Goal: Task Accomplishment & Management: Use online tool/utility

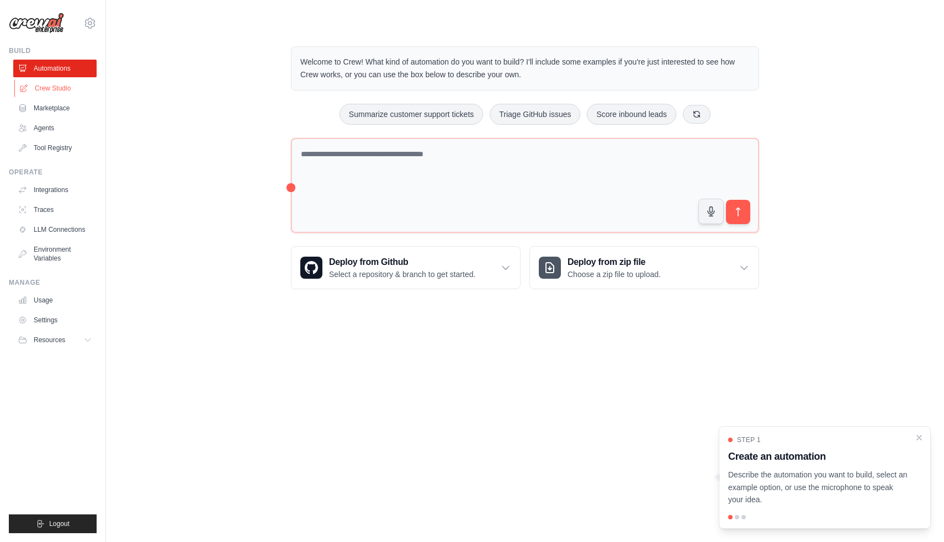
click at [69, 91] on link "Crew Studio" at bounding box center [55, 89] width 83 height 18
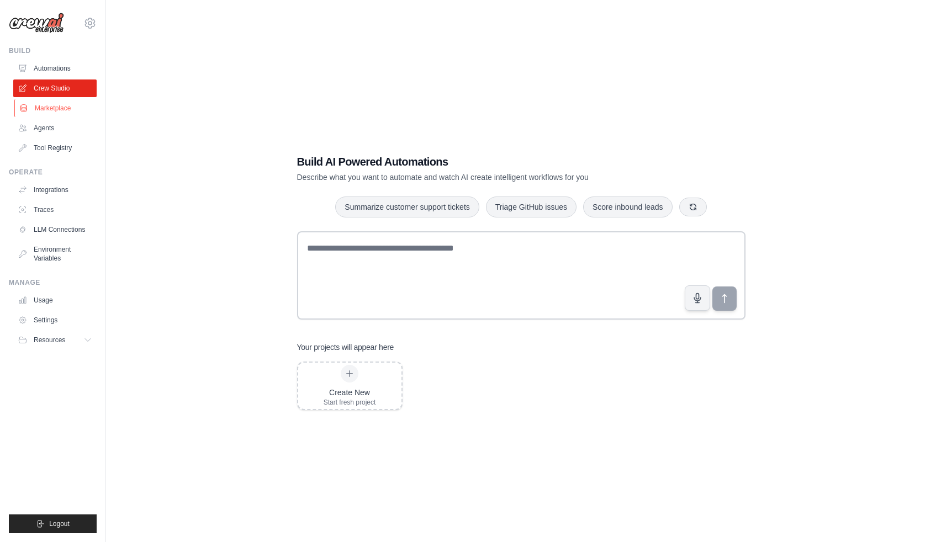
click at [65, 109] on link "Marketplace" at bounding box center [55, 108] width 83 height 18
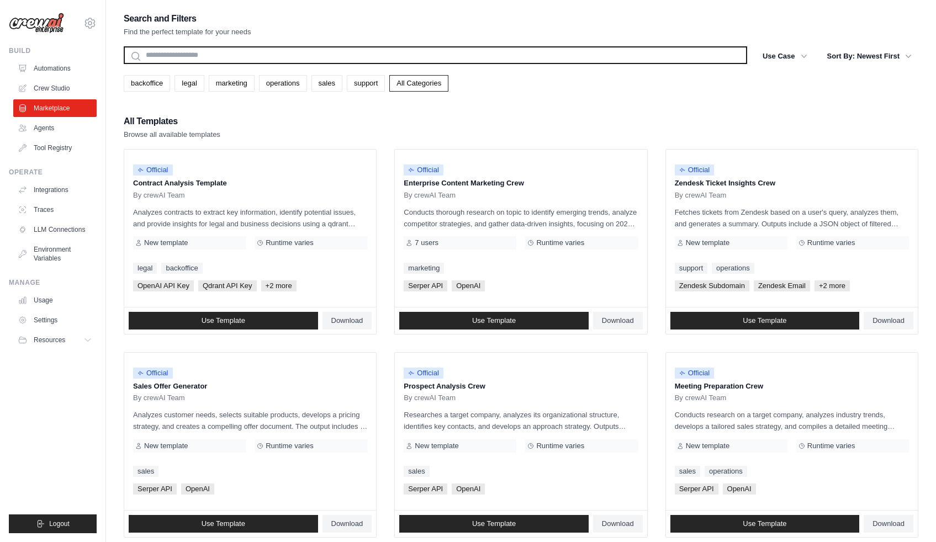
click at [200, 60] on input "text" at bounding box center [436, 55] width 624 height 18
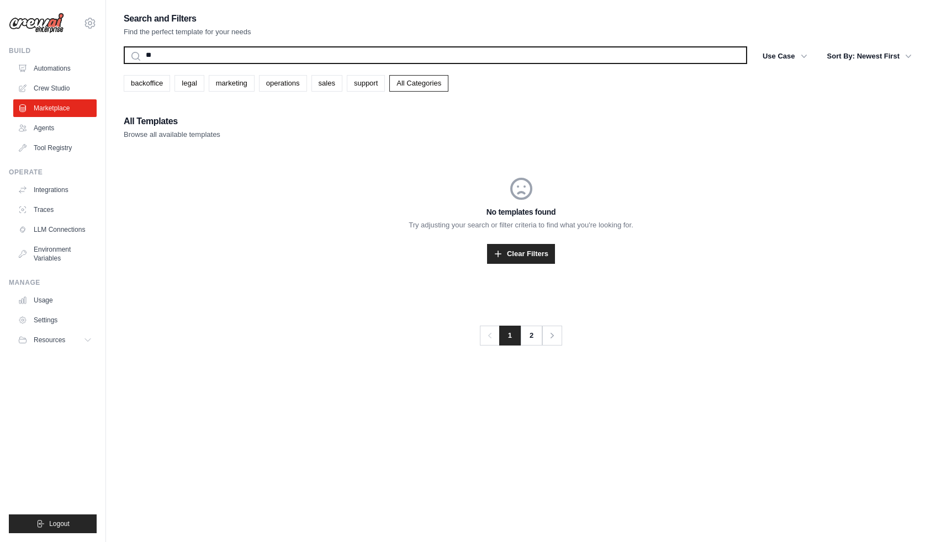
type input "*"
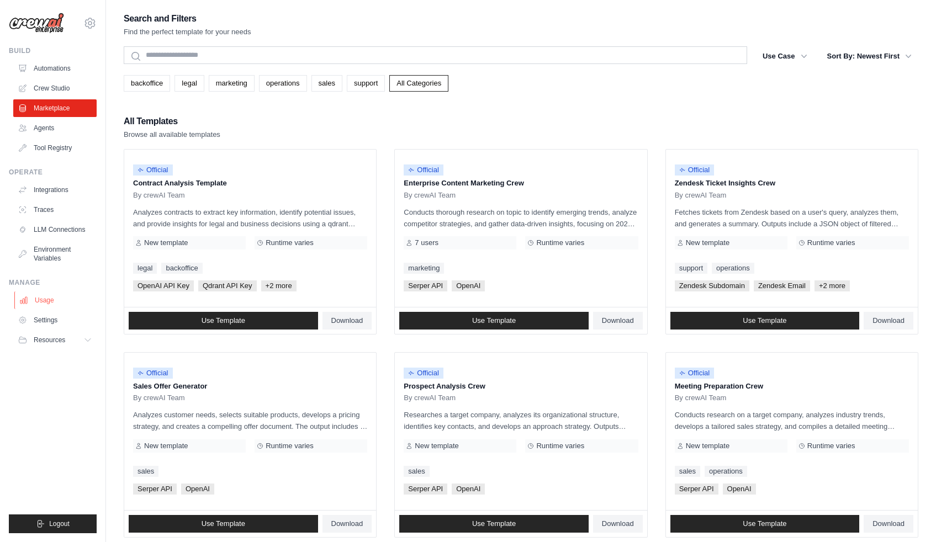
click at [54, 297] on link "Usage" at bounding box center [55, 301] width 83 height 18
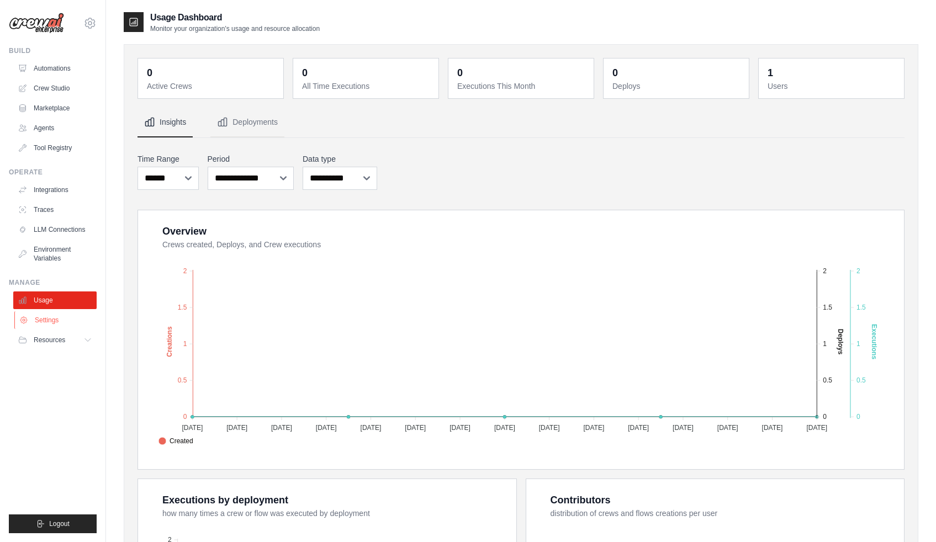
click at [59, 318] on link "Settings" at bounding box center [55, 321] width 83 height 18
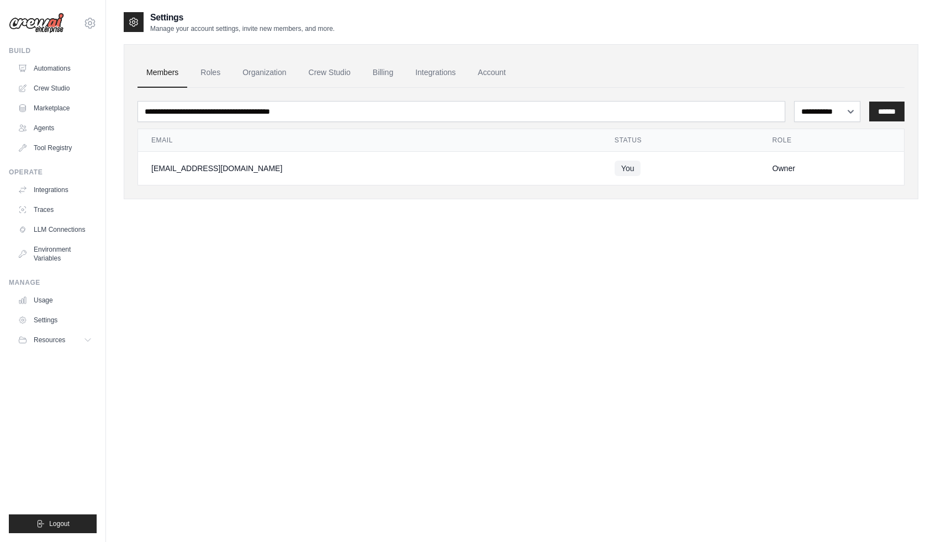
click at [41, 26] on img at bounding box center [36, 23] width 55 height 21
click at [50, 77] on link "Automations" at bounding box center [55, 69] width 83 height 18
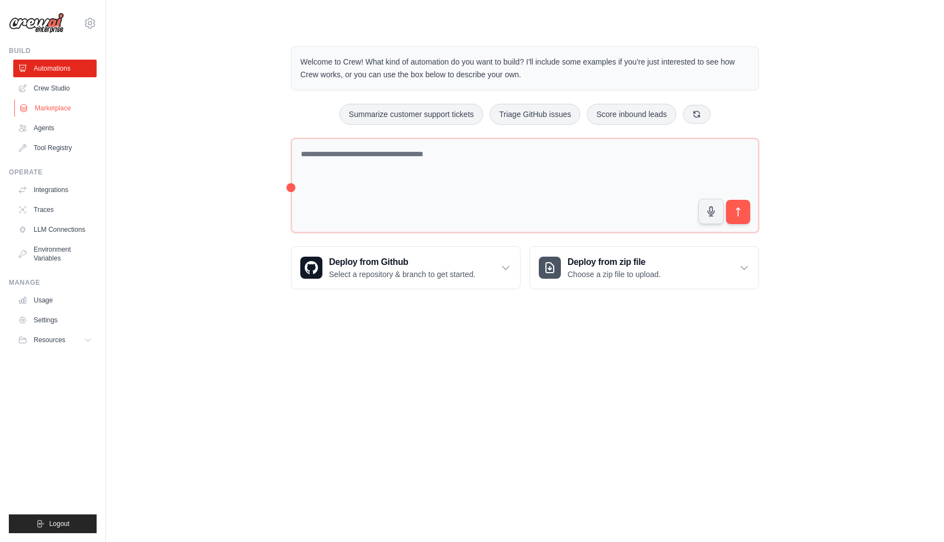
click at [64, 108] on link "Marketplace" at bounding box center [55, 108] width 83 height 18
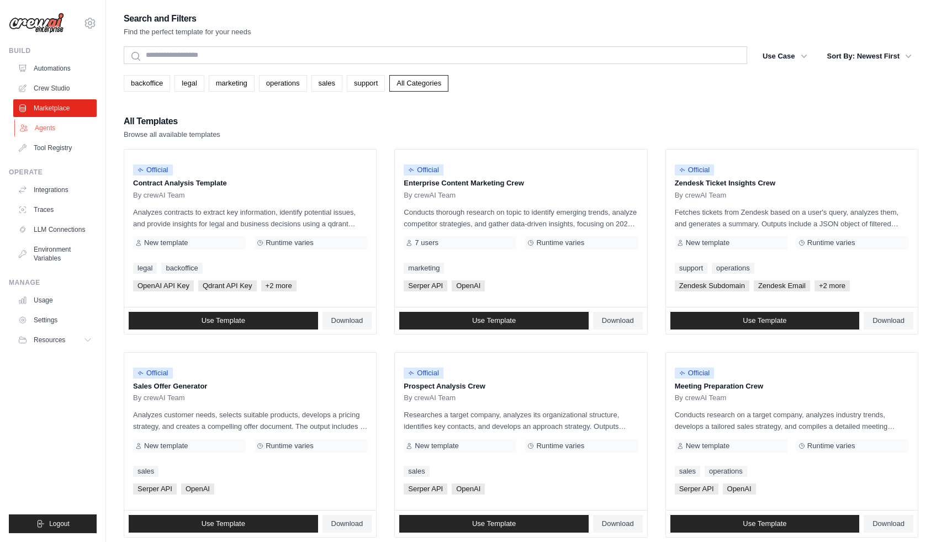
click at [77, 128] on link "Agents" at bounding box center [55, 128] width 83 height 18
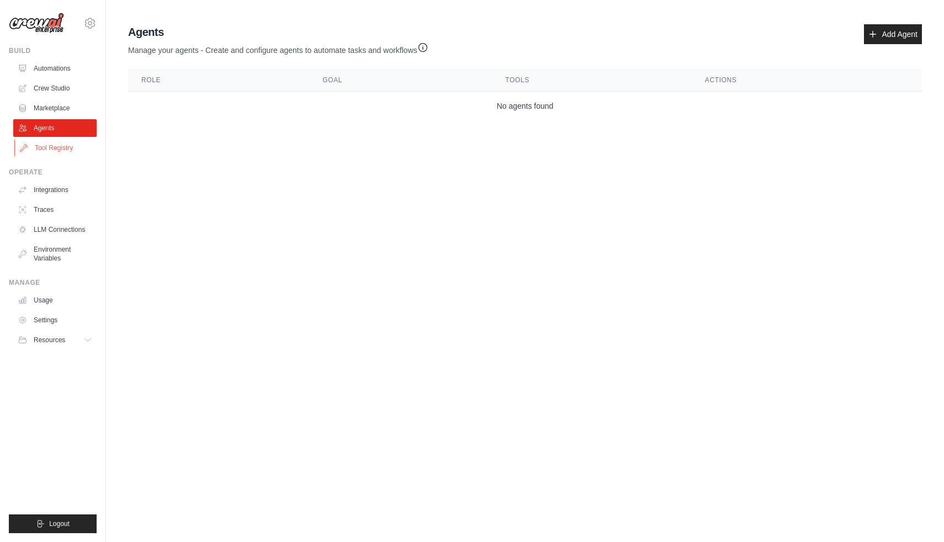
click at [70, 151] on link "Tool Registry" at bounding box center [55, 148] width 83 height 18
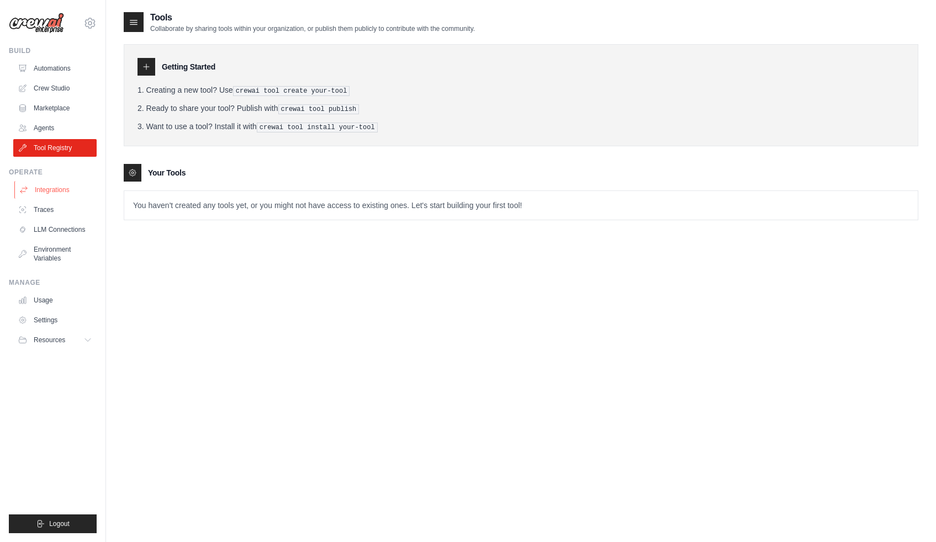
click at [52, 190] on link "Integrations" at bounding box center [55, 190] width 83 height 18
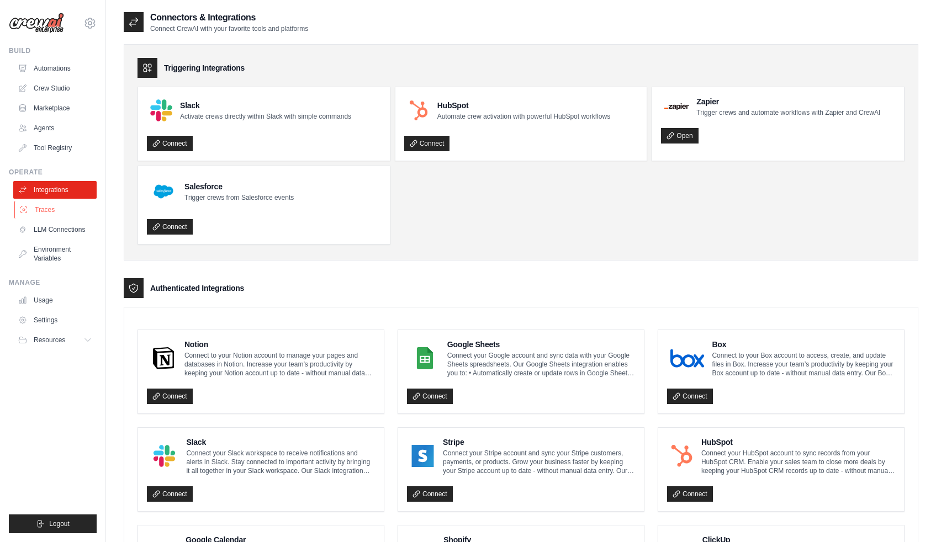
click at [62, 216] on link "Traces" at bounding box center [55, 210] width 83 height 18
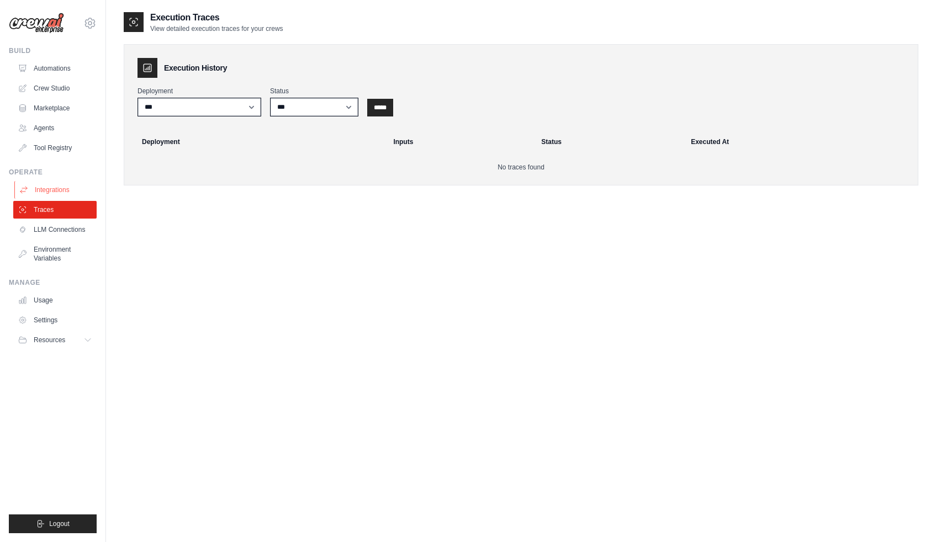
click at [63, 187] on link "Integrations" at bounding box center [55, 190] width 83 height 18
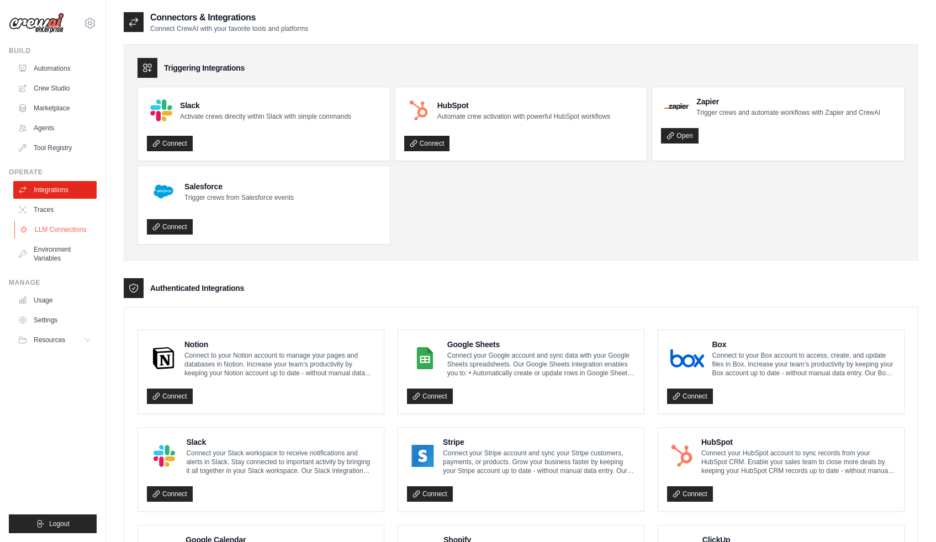
click at [61, 233] on link "LLM Connections" at bounding box center [55, 230] width 83 height 18
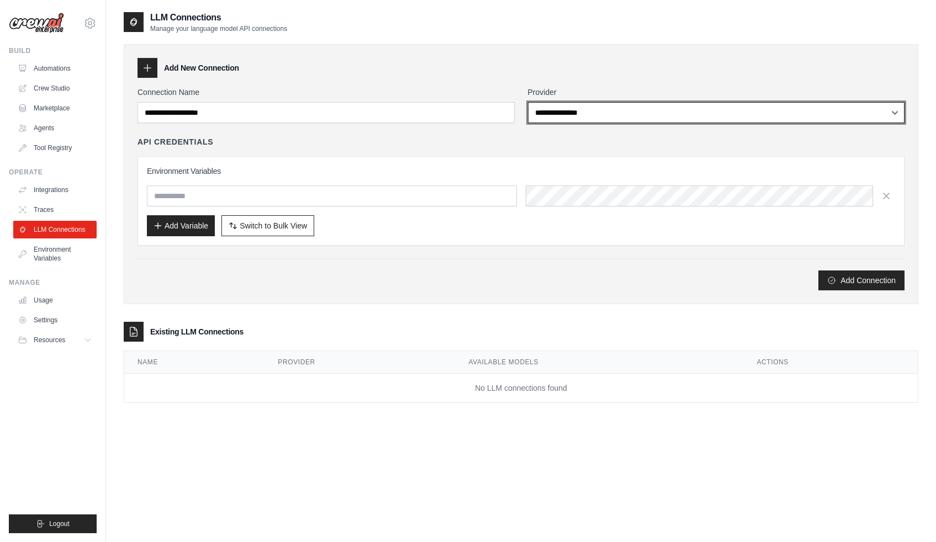
click at [608, 117] on select "**********" at bounding box center [716, 112] width 377 height 21
select select "****"
click at [528, 102] on select "**********" at bounding box center [716, 112] width 377 height 21
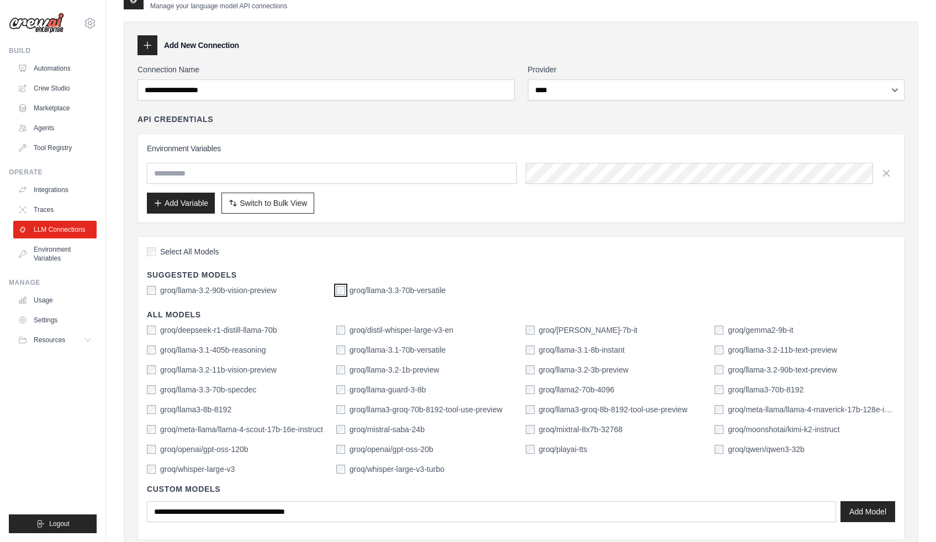
scroll to position [22, 0]
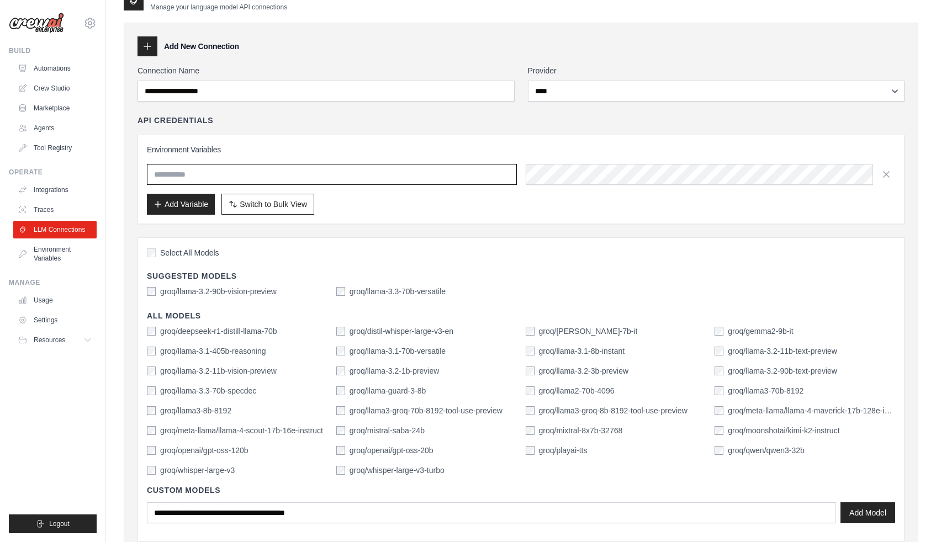
click at [321, 174] on input "text" at bounding box center [332, 174] width 370 height 21
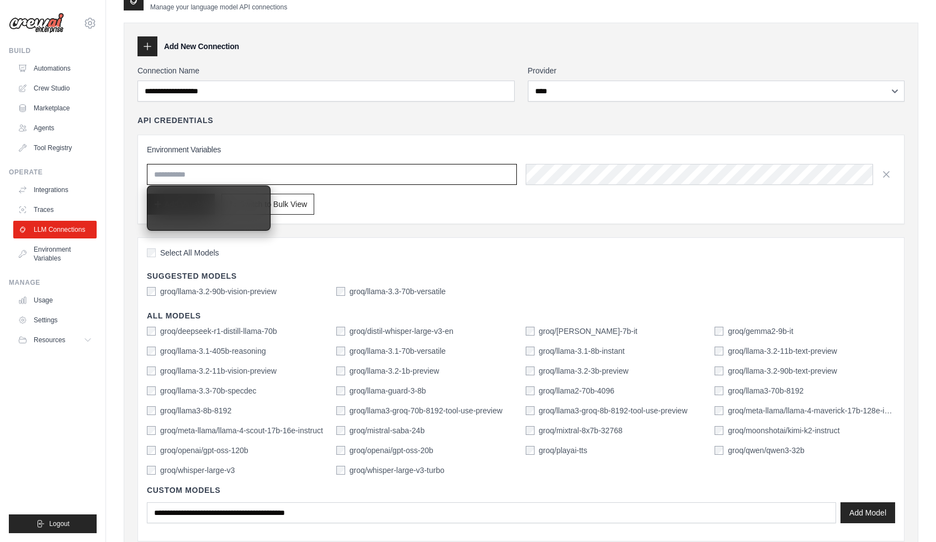
click at [321, 174] on input "text" at bounding box center [332, 174] width 370 height 21
click at [371, 210] on div "Add Variable Switch to Bulk View Switch to Table View" at bounding box center [521, 204] width 748 height 21
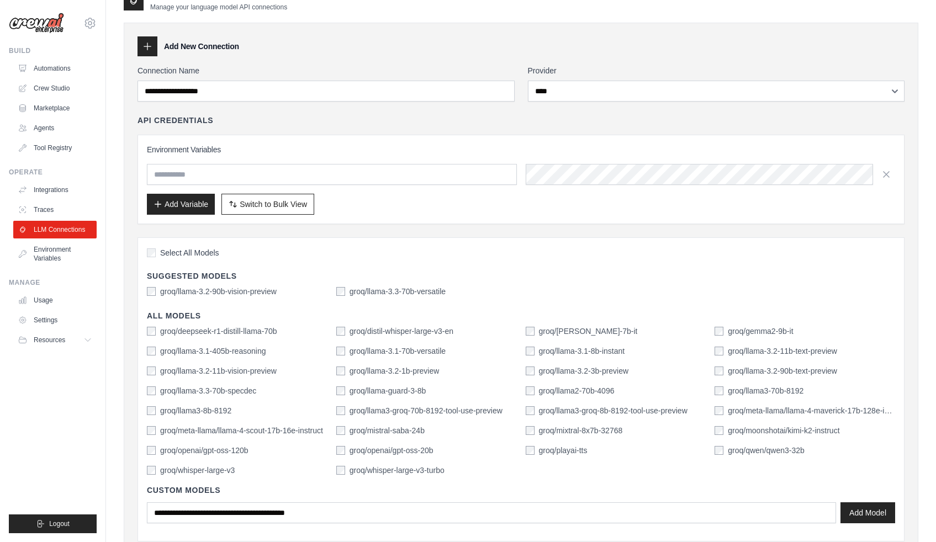
scroll to position [0, 0]
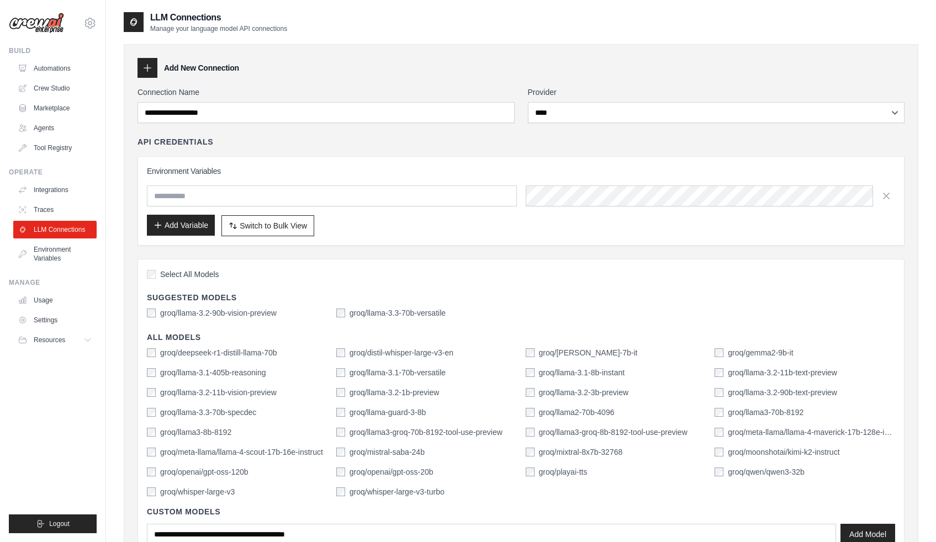
click at [201, 225] on button "Add Variable" at bounding box center [181, 225] width 68 height 21
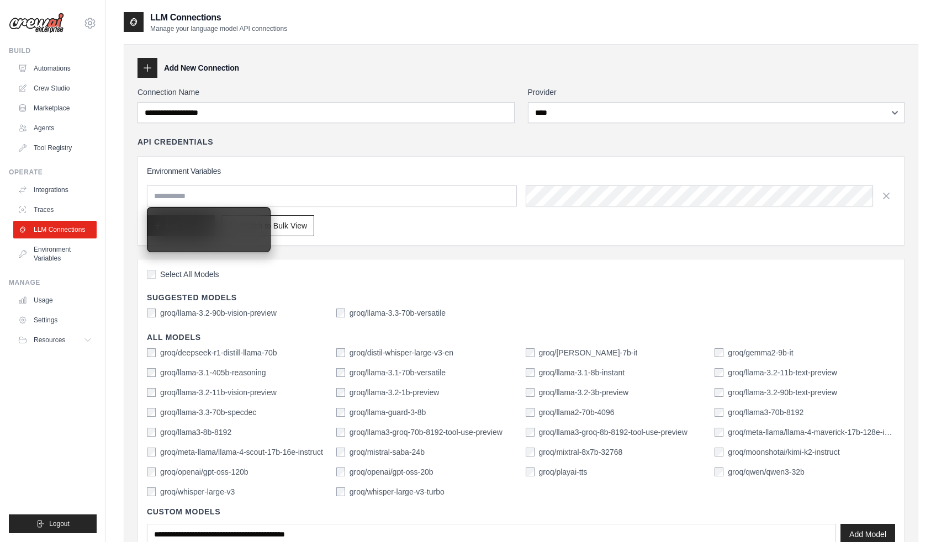
click at [353, 226] on div "Add Variable Switch to Bulk View Switch to Table View" at bounding box center [521, 225] width 748 height 21
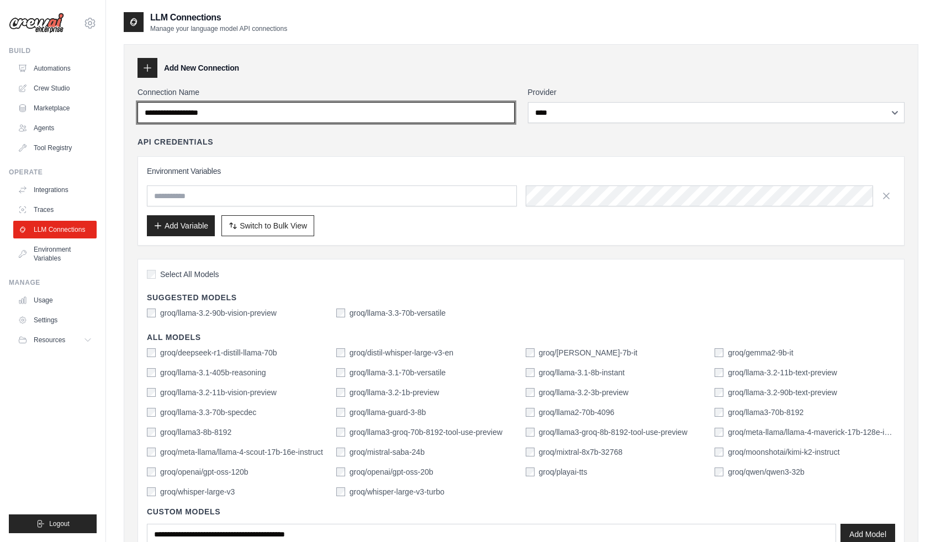
click at [283, 112] on input "Connection Name" at bounding box center [326, 112] width 377 height 21
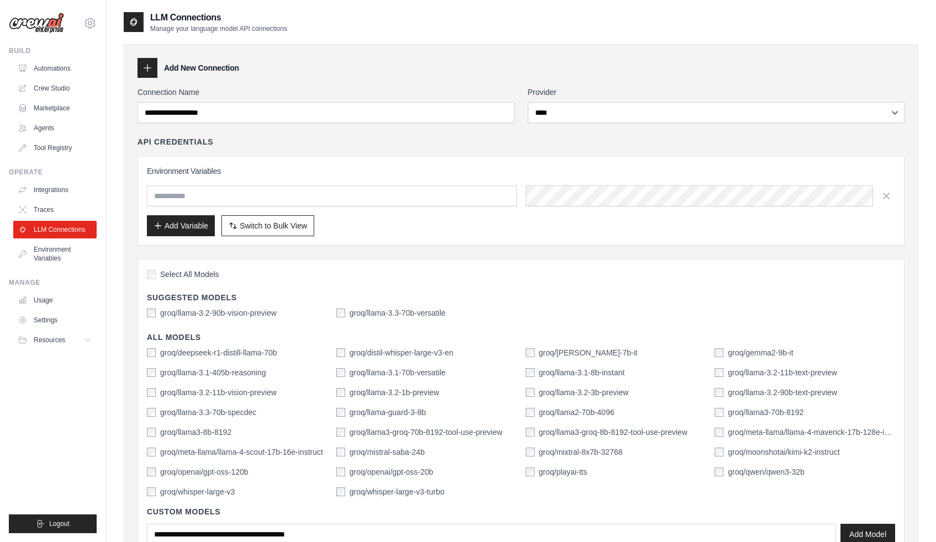
click at [323, 145] on div "API Credentials" at bounding box center [521, 141] width 767 height 11
click at [147, 65] on icon at bounding box center [147, 67] width 11 height 11
click at [409, 193] on input "text" at bounding box center [332, 196] width 370 height 21
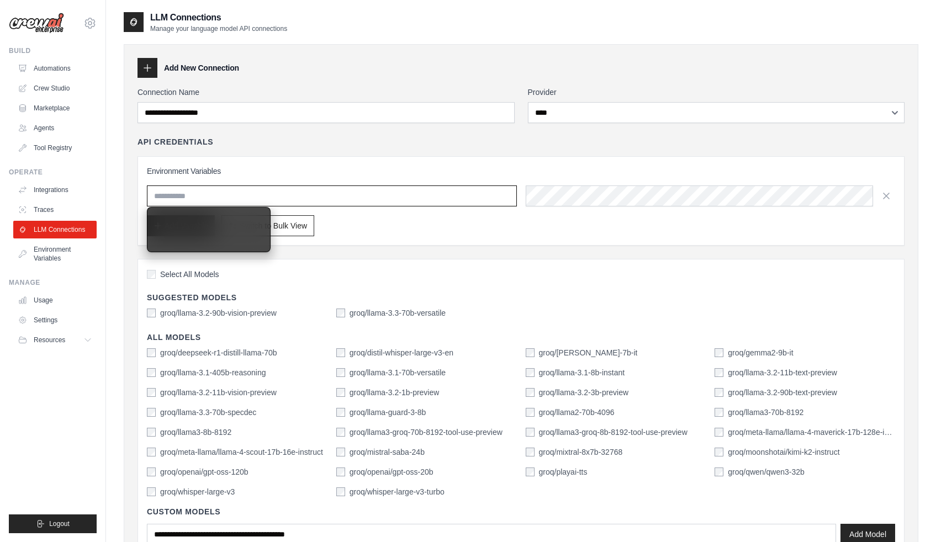
paste input "**********"
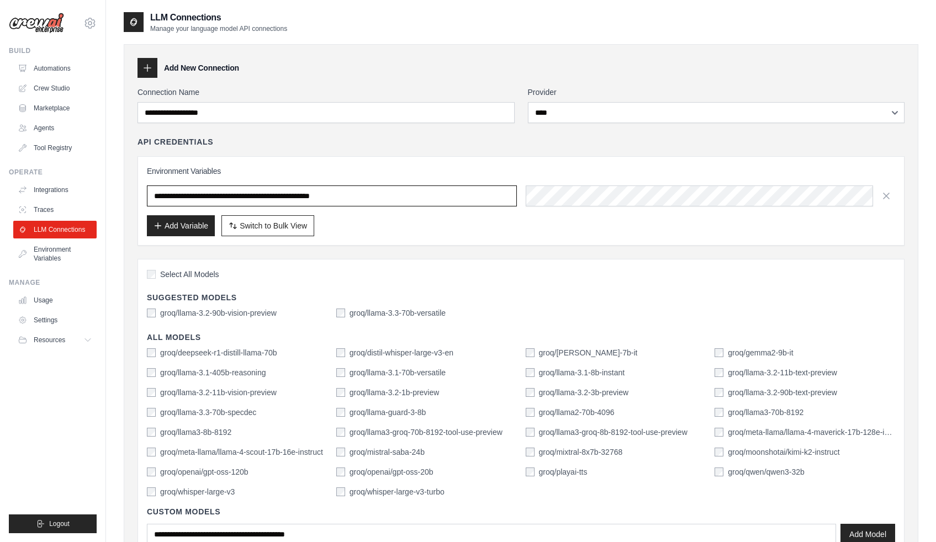
type input "**********"
click at [536, 231] on div "Add Variable Switch to Bulk View Switch to Table View" at bounding box center [521, 225] width 748 height 21
click at [451, 197] on input "text" at bounding box center [332, 196] width 370 height 21
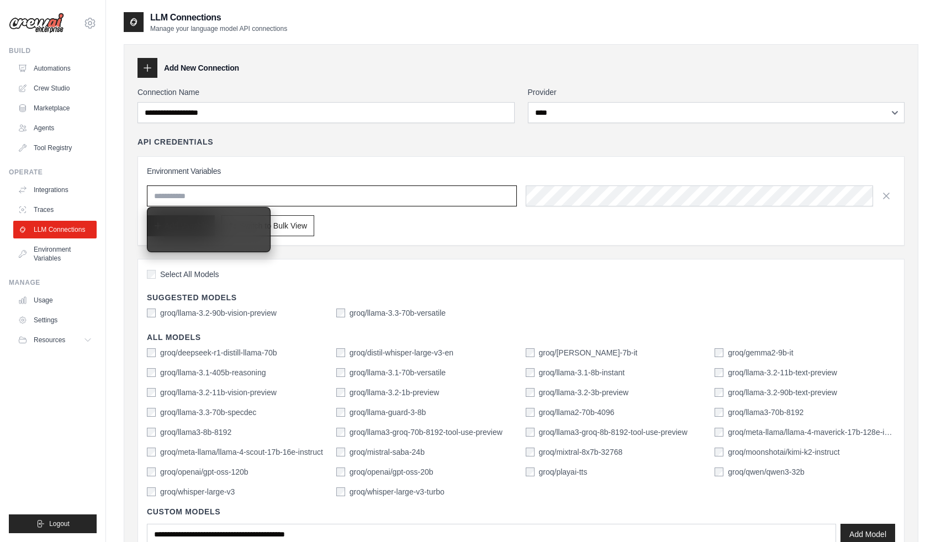
click at [385, 196] on input "text" at bounding box center [332, 196] width 370 height 21
paste input "**********"
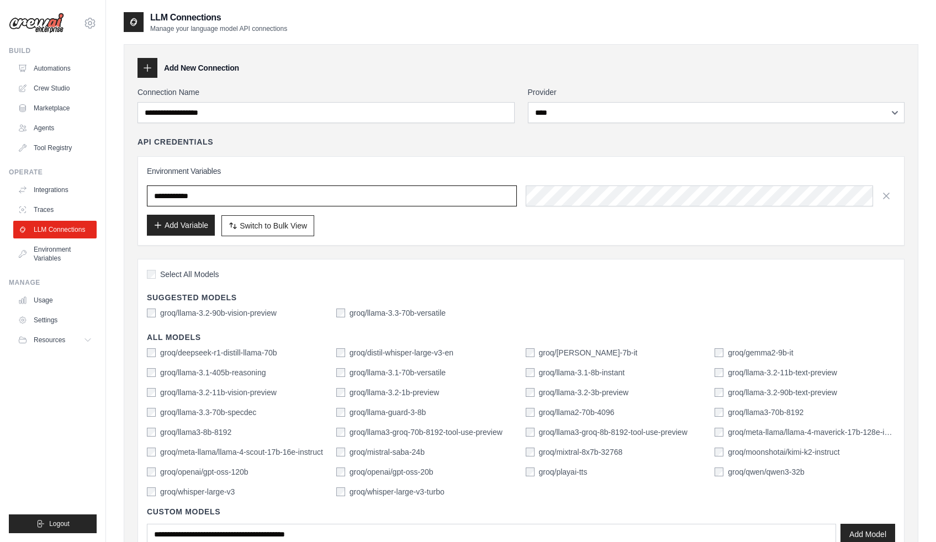
type input "**********"
click at [186, 230] on button "Add Variable" at bounding box center [181, 225] width 68 height 21
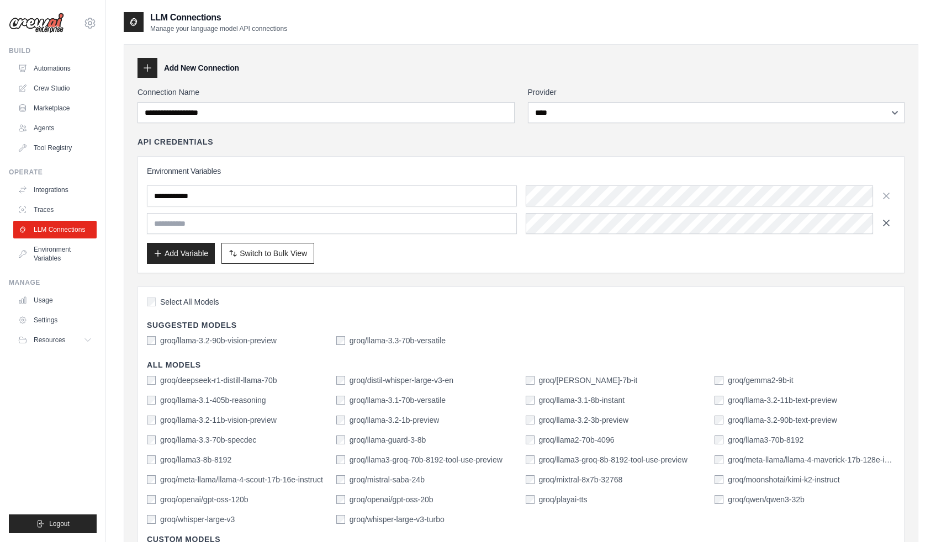
click at [891, 226] on icon "button" at bounding box center [886, 223] width 11 height 11
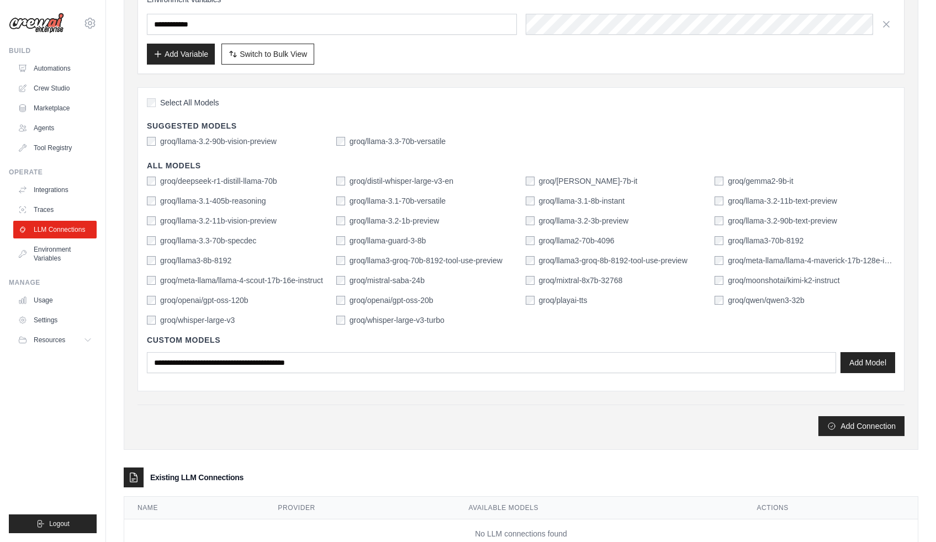
scroll to position [207, 0]
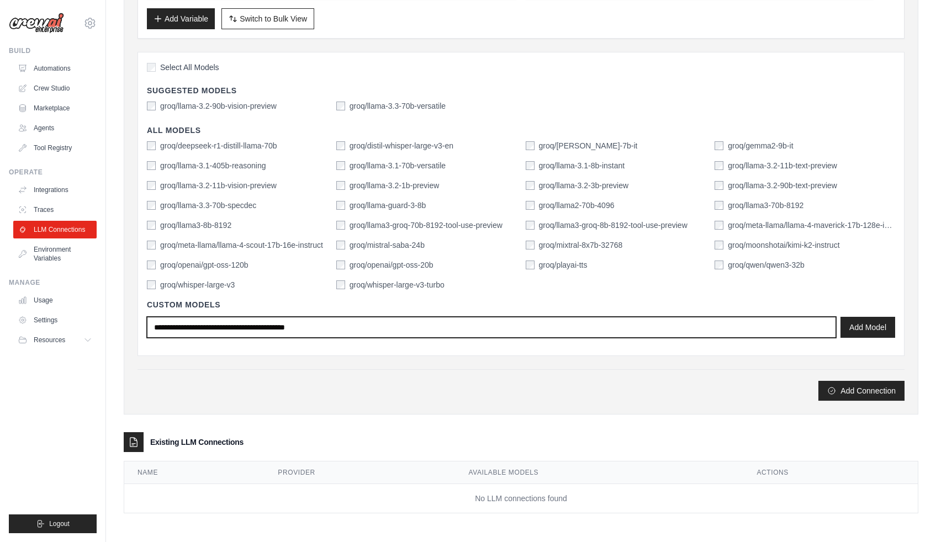
click at [572, 337] on input "text" at bounding box center [491, 327] width 689 height 21
type input "**********"
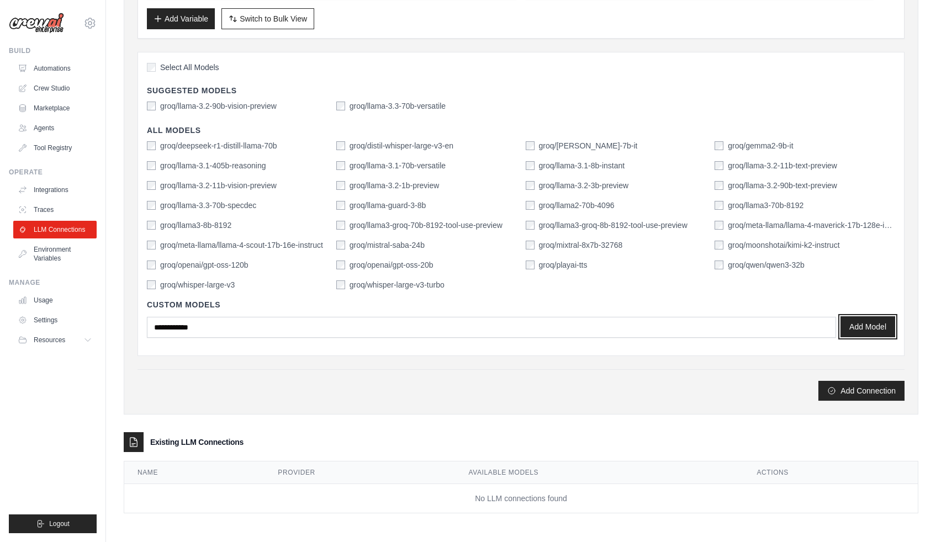
click at [869, 328] on button "Add Model" at bounding box center [868, 326] width 55 height 21
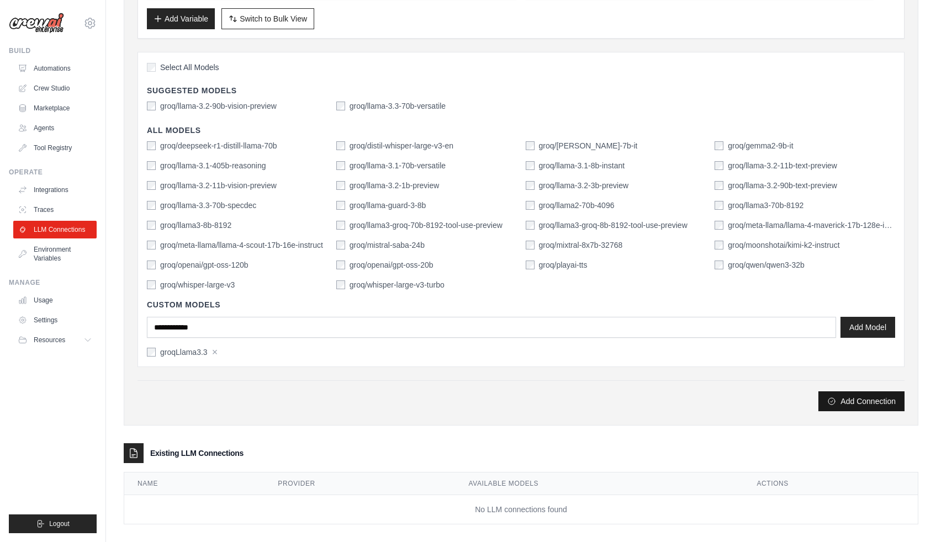
click at [849, 407] on button "Add Connection" at bounding box center [862, 402] width 86 height 20
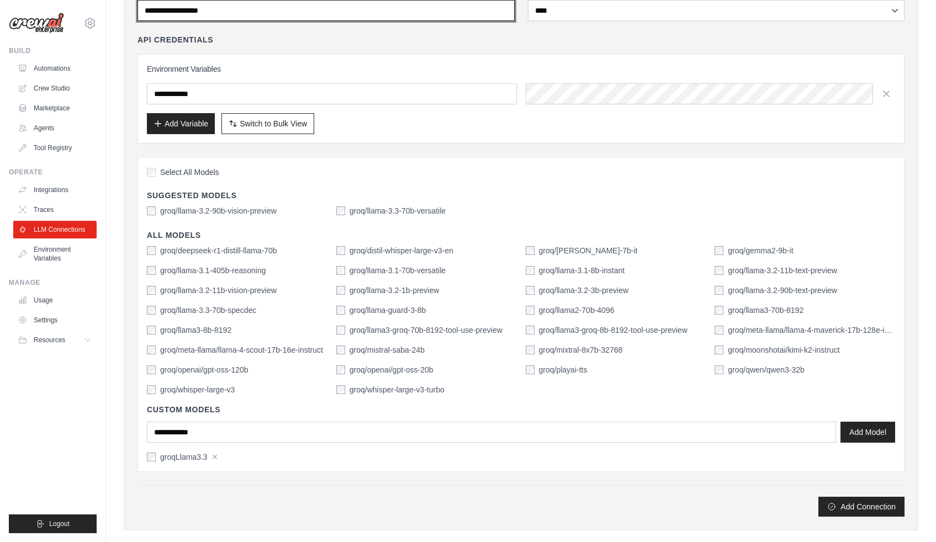
scroll to position [0, 0]
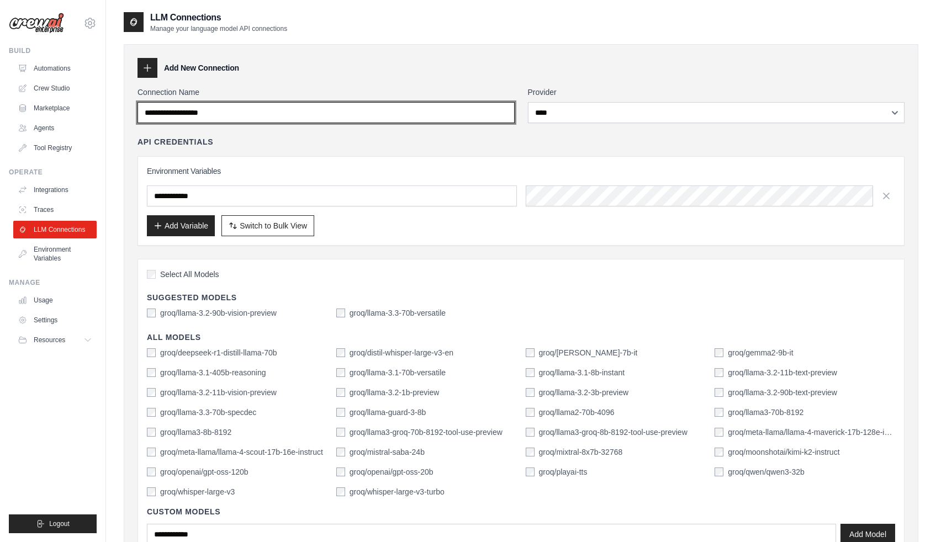
click at [255, 113] on input "Connection Name" at bounding box center [326, 112] width 377 height 21
type input "*"
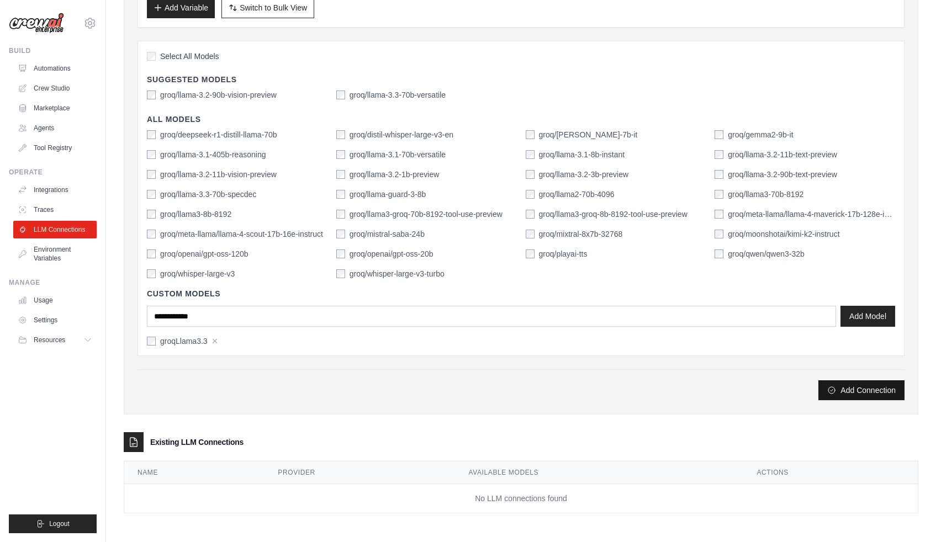
type input "*******"
click at [869, 398] on button "Add Connection" at bounding box center [862, 391] width 86 height 20
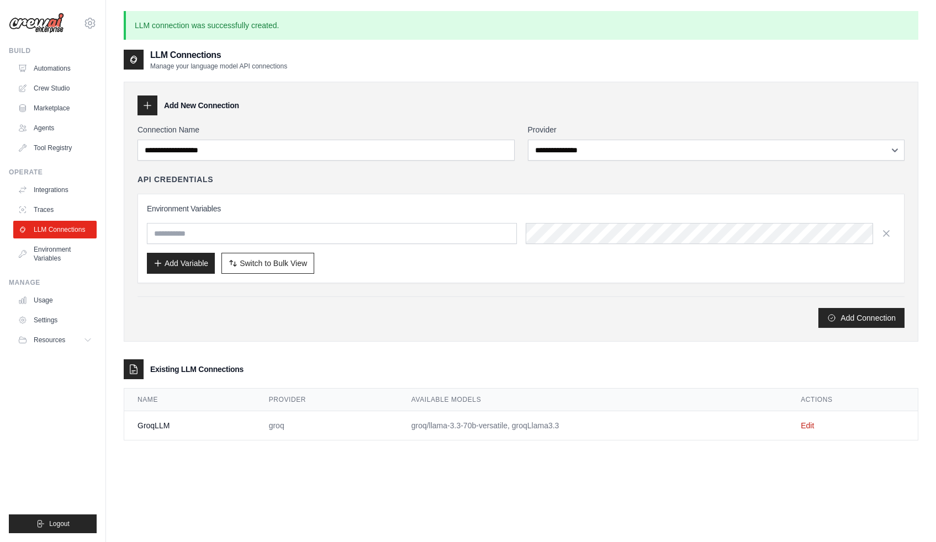
scroll to position [7, 0]
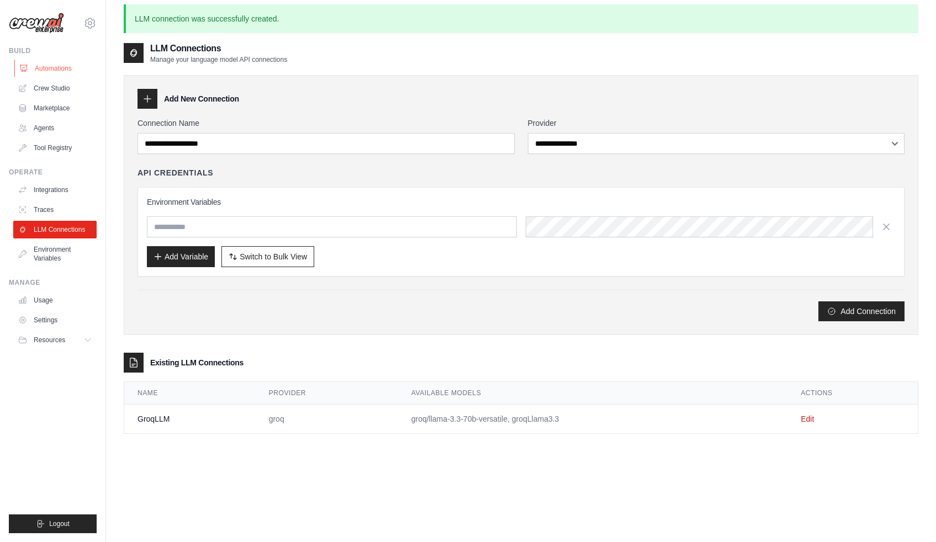
click at [63, 67] on link "Automations" at bounding box center [55, 69] width 83 height 18
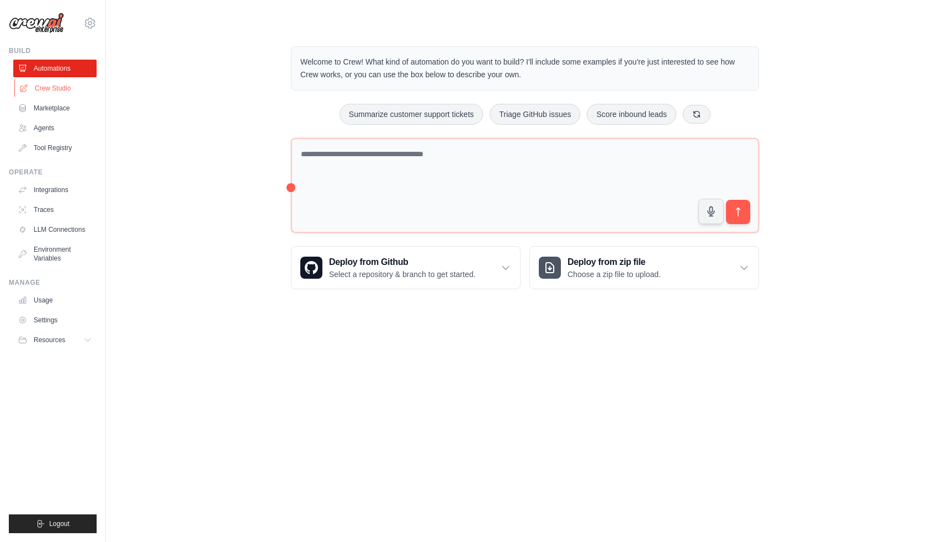
click at [28, 84] on icon at bounding box center [23, 88] width 9 height 9
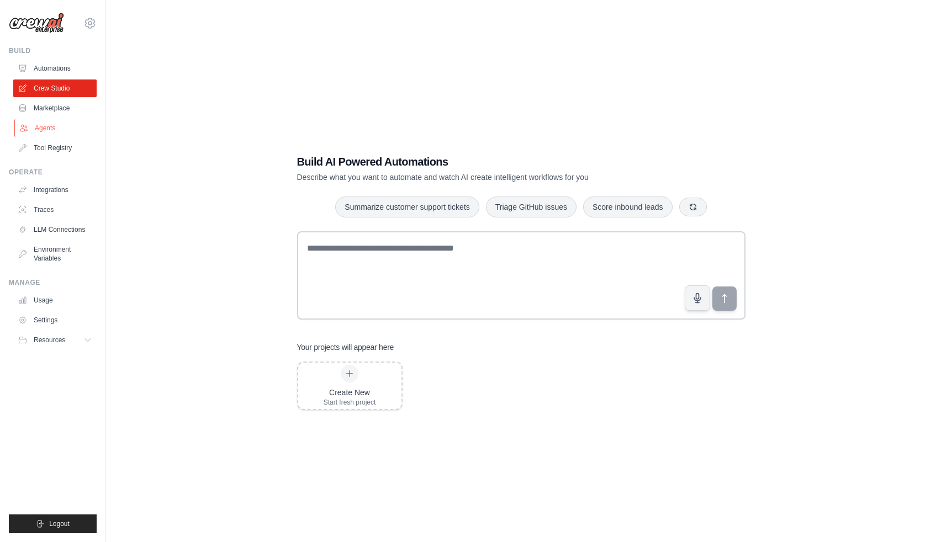
click at [50, 130] on link "Agents" at bounding box center [55, 128] width 83 height 18
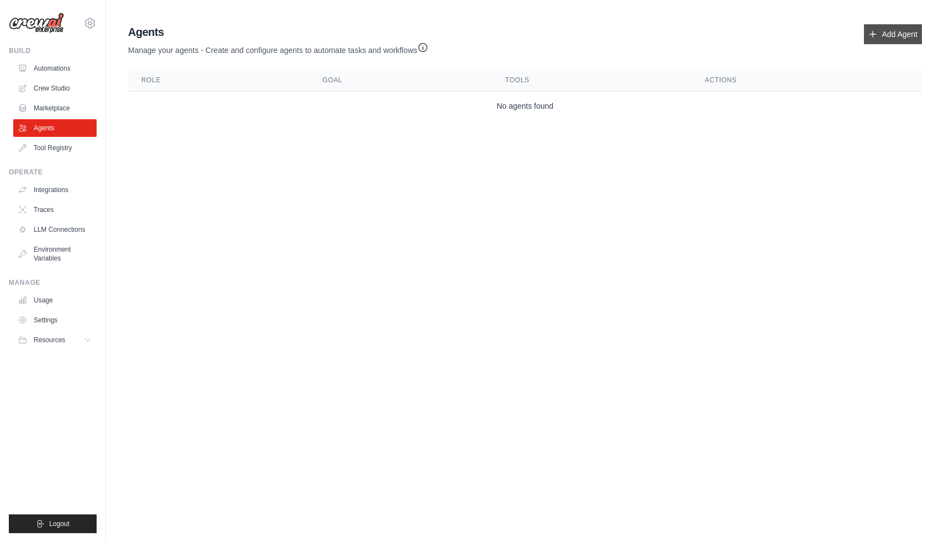
click at [898, 39] on link "Add Agent" at bounding box center [893, 34] width 58 height 20
click at [898, 36] on link "Add Agent" at bounding box center [893, 34] width 58 height 20
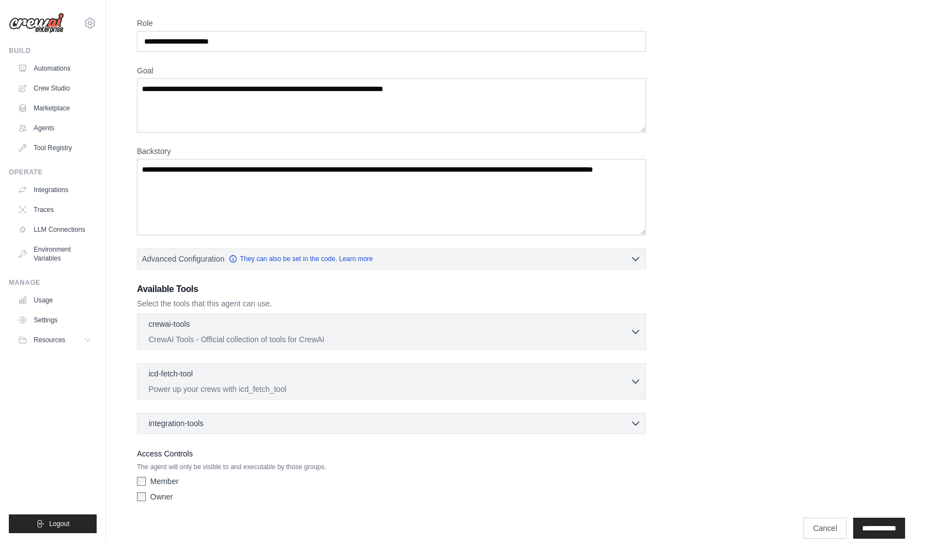
scroll to position [50, 0]
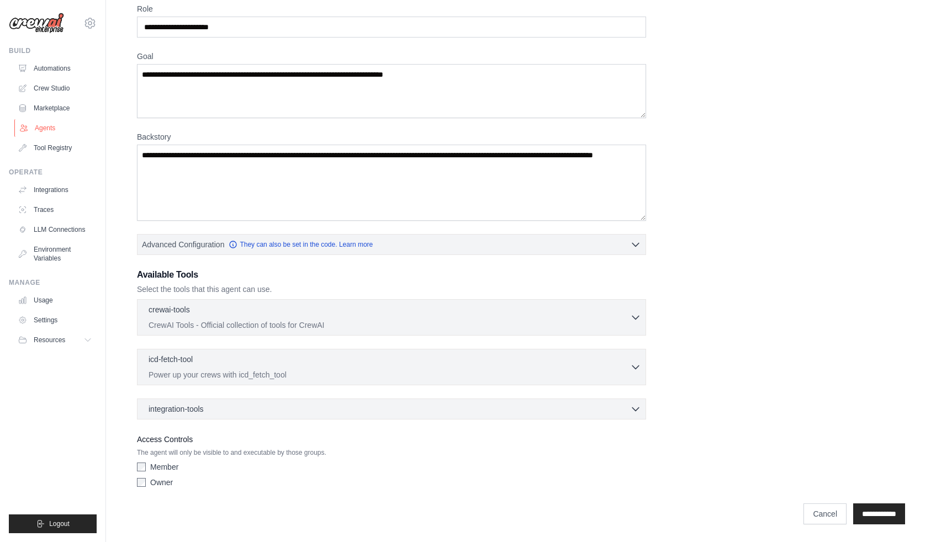
click at [44, 134] on link "Agents" at bounding box center [55, 128] width 83 height 18
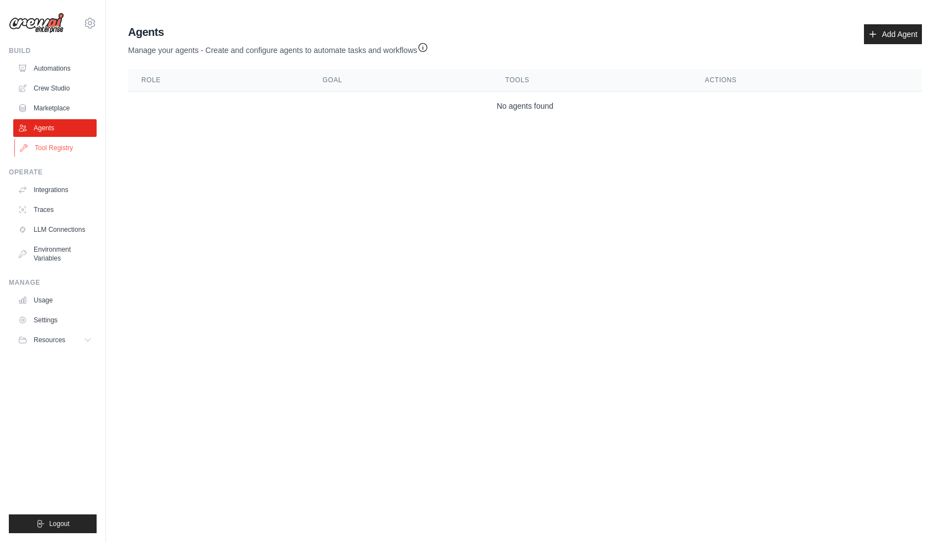
click at [54, 150] on link "Tool Registry" at bounding box center [55, 148] width 83 height 18
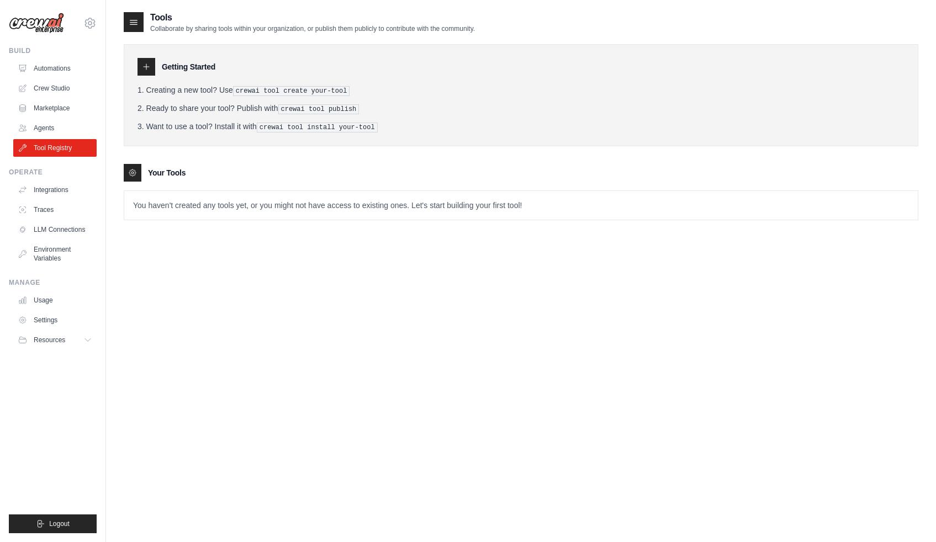
click at [51, 17] on img at bounding box center [36, 23] width 55 height 21
click at [51, 27] on img at bounding box center [36, 23] width 55 height 21
click at [37, 74] on link "Automations" at bounding box center [55, 69] width 83 height 18
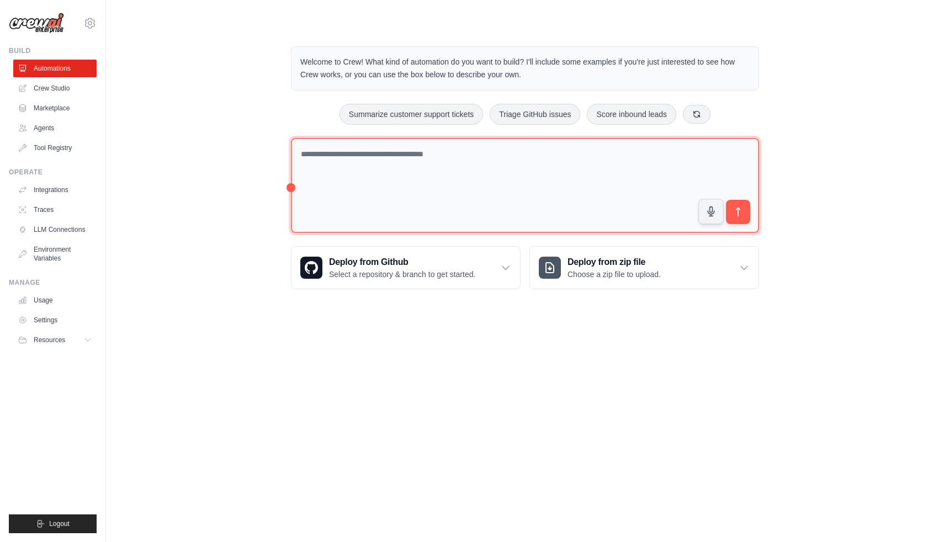
click at [425, 194] on textarea at bounding box center [525, 186] width 468 height 96
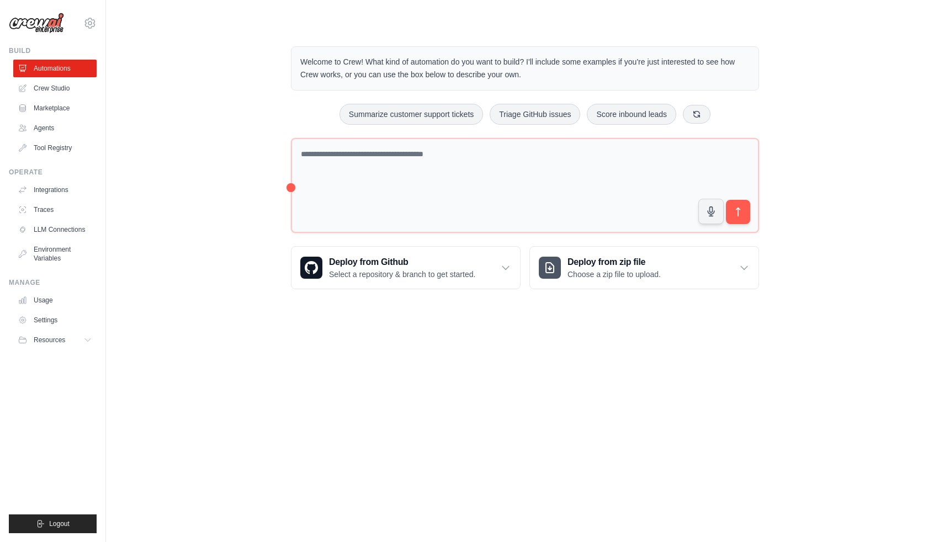
click at [451, 347] on body "realberzy@gmail.com Settings Build Automations Crew Studio" at bounding box center [472, 271] width 944 height 542
